Goal: Find specific page/section: Find specific page/section

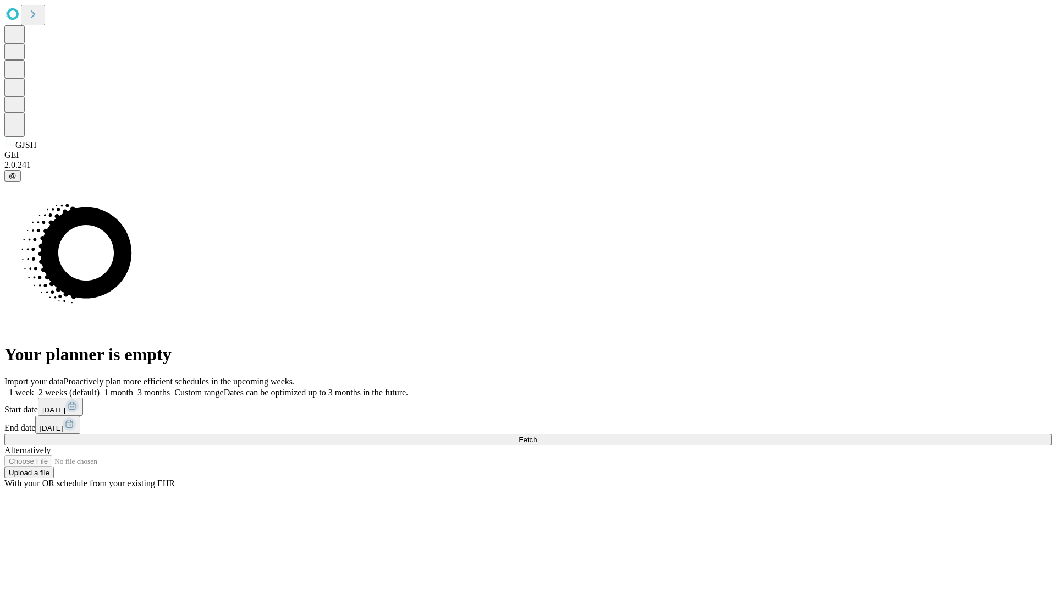
click at [537, 435] on span "Fetch" at bounding box center [527, 439] width 18 height 8
